Goal: Transaction & Acquisition: Purchase product/service

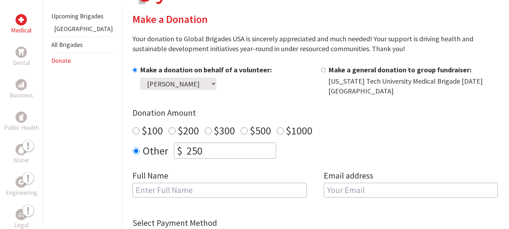
scroll to position [164, 0]
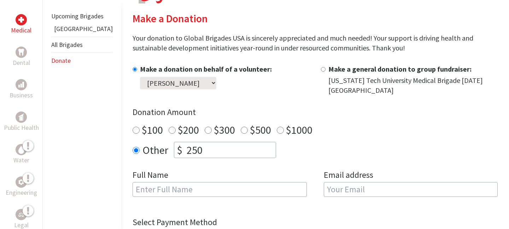
click at [196, 81] on select "Select a volunteer... [PERSON_NAME] [PERSON_NAME] [PERSON_NAME] [PERSON_NAME] […" at bounding box center [178, 83] width 76 height 12
click at [140, 77] on select "Select a volunteer... [PERSON_NAME] [PERSON_NAME] [PERSON_NAME] [PERSON_NAME] […" at bounding box center [178, 83] width 76 height 12
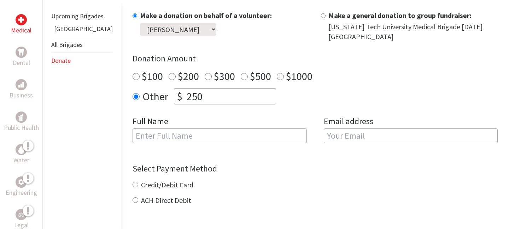
scroll to position [222, 0]
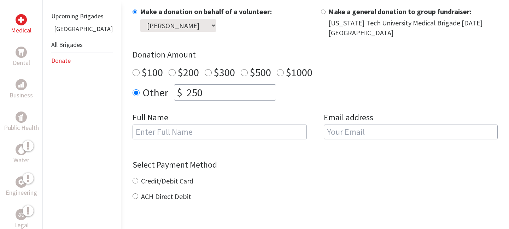
click at [235, 125] on input "text" at bounding box center [219, 132] width 174 height 15
type input "[PERSON_NAME]"
click at [330, 130] on input "email" at bounding box center [411, 132] width 174 height 15
type input "[EMAIL_ADDRESS][DOMAIN_NAME]"
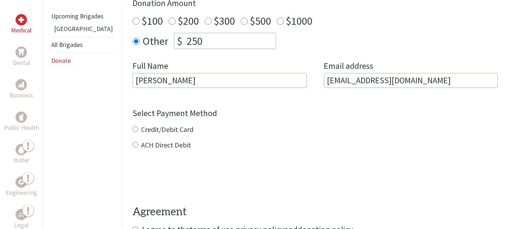
scroll to position [281, 0]
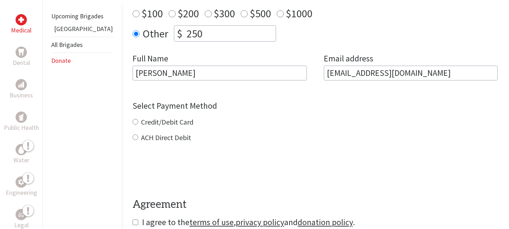
click at [139, 117] on div "Credit/Debit Card ACH Direct Debit" at bounding box center [314, 129] width 365 height 25
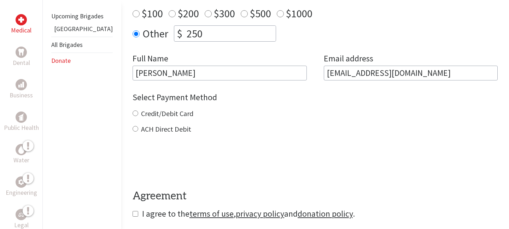
click at [141, 109] on label "Credit/Debit Card" at bounding box center [167, 113] width 52 height 9
click at [132, 111] on input "Credit/Debit Card" at bounding box center [135, 114] width 6 height 6
radio input "true"
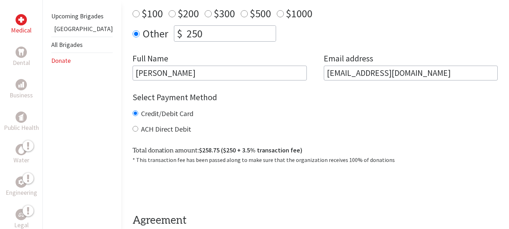
click at [141, 125] on label "ACH Direct Debit" at bounding box center [166, 129] width 50 height 9
click at [132, 126] on input "ACH Direct Debit" at bounding box center [135, 129] width 6 height 6
radio input "true"
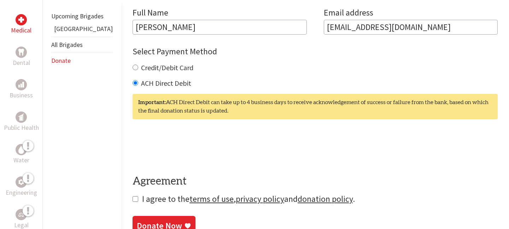
scroll to position [349, 0]
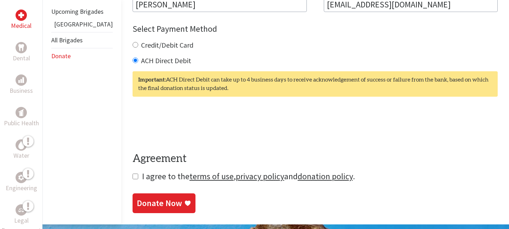
click at [132, 42] on input "Credit/Debit Card" at bounding box center [135, 45] width 6 height 6
radio input "true"
